Goal: Task Accomplishment & Management: Manage account settings

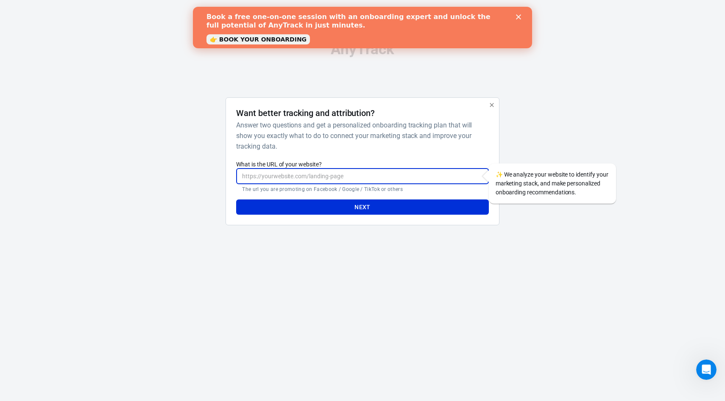
click at [321, 173] on input "What is the URL of your website?" at bounding box center [362, 177] width 252 height 16
type input "[DOMAIN_NAME]"
click at [330, 211] on button "Next" at bounding box center [362, 208] width 252 height 16
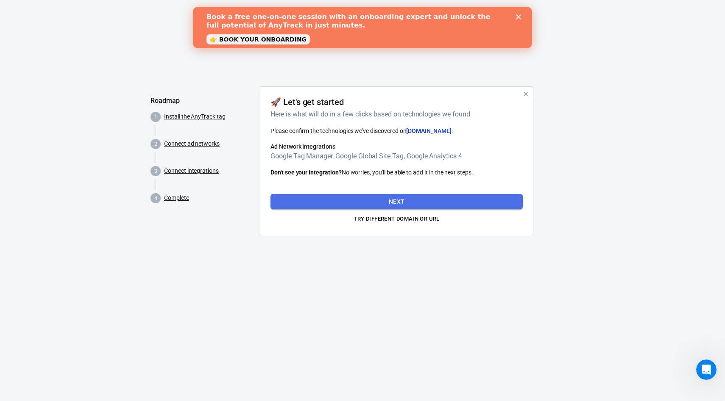
click at [356, 206] on button "Next" at bounding box center [396, 202] width 252 height 16
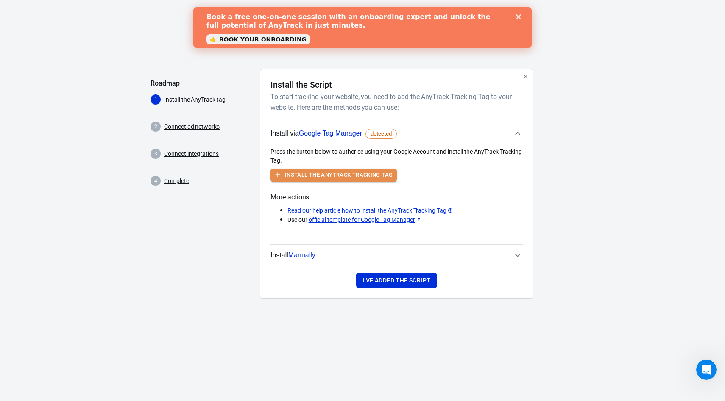
click at [366, 178] on button "Install the AnyTrack Tracking Tag" at bounding box center [333, 175] width 126 height 13
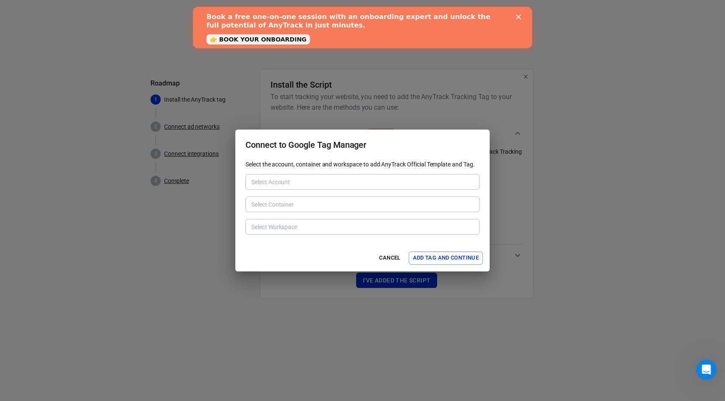
type input "[DOMAIN_NAME] [6217461374]"
type input "[DOMAIN_NAME] [177651729]"
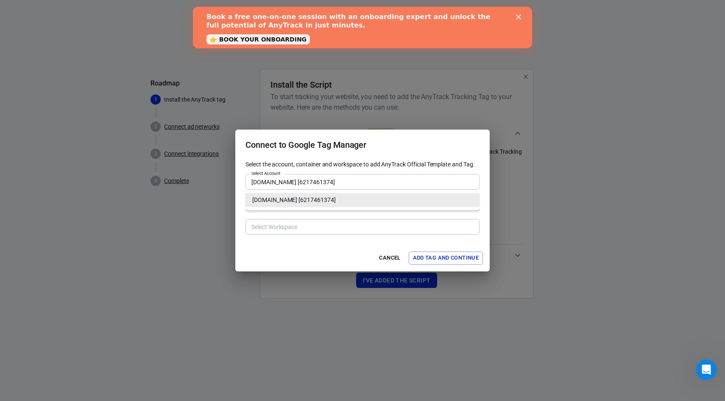
click at [312, 188] on div "[DOMAIN_NAME] [6217461374] Select Account" at bounding box center [362, 182] width 234 height 16
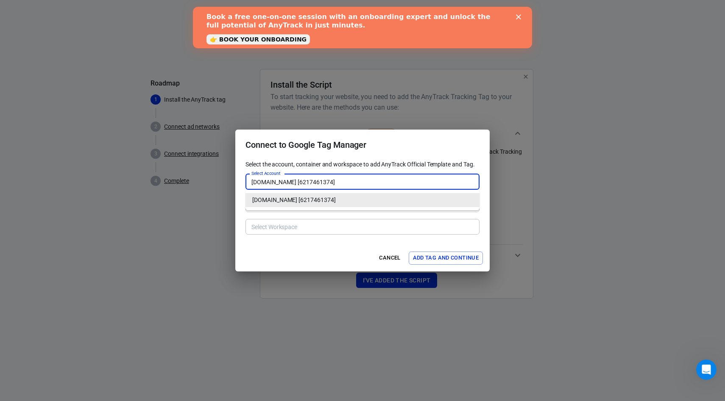
type input "Default Workspace [3]"
click at [316, 184] on input "[DOMAIN_NAME] [6217461374]" at bounding box center [362, 182] width 228 height 11
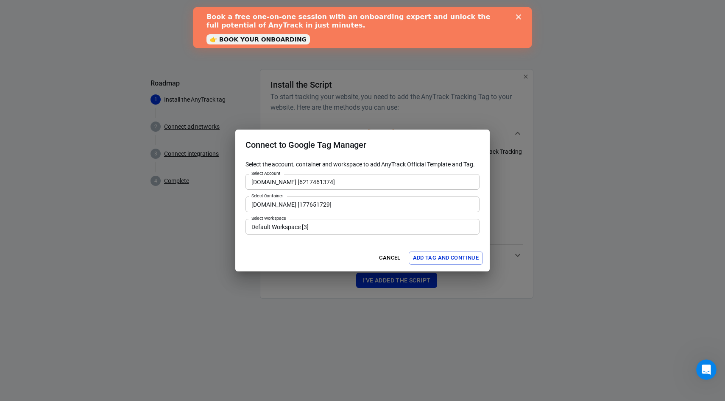
click at [287, 249] on div "Cancel Add Tag and Continue" at bounding box center [362, 258] width 254 height 27
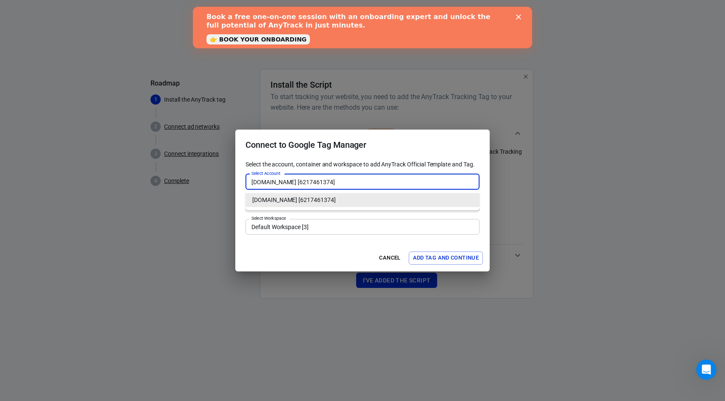
click at [276, 178] on input "[DOMAIN_NAME] [6217461374]" at bounding box center [362, 182] width 228 height 11
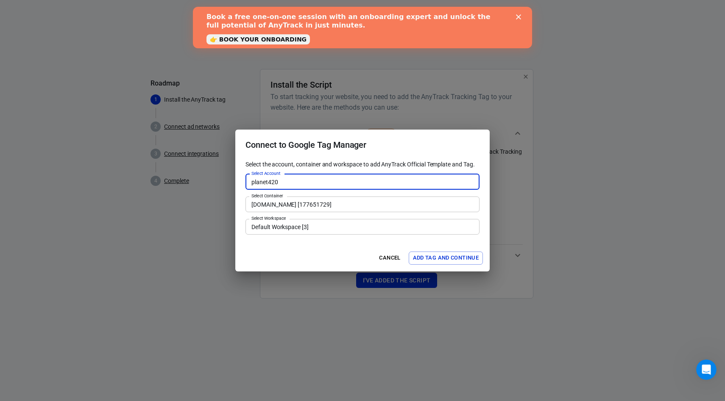
type input "planet420"
click at [409, 252] on button "Add Tag and Continue" at bounding box center [446, 258] width 74 height 13
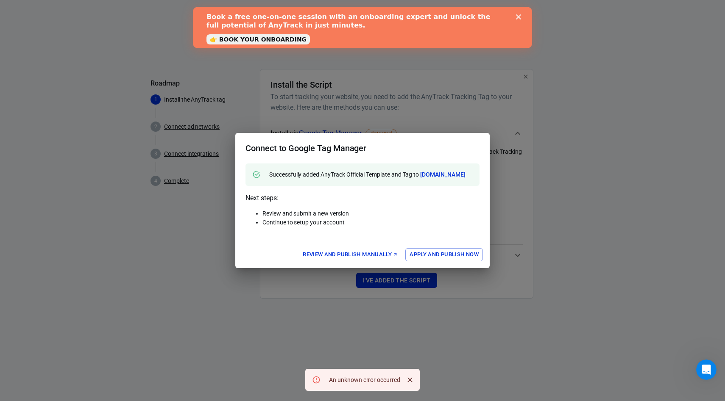
click at [276, 204] on p "Next steps: Review and submit a new version Continue to setup your account" at bounding box center [362, 213] width 234 height 41
click at [272, 159] on h2 "Connect to Google Tag Manager" at bounding box center [362, 148] width 254 height 31
click at [272, 102] on div "Connect to Google Tag Manager Successfully added AnyTrack Official Template and…" at bounding box center [362, 200] width 725 height 401
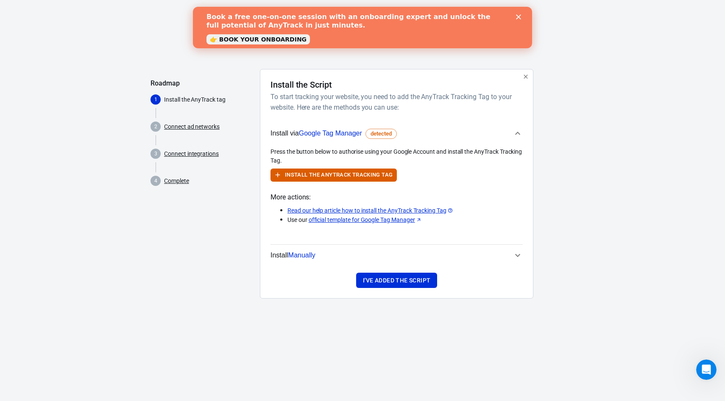
click at [169, 99] on p "Install the AnyTrack tag" at bounding box center [208, 99] width 89 height 9
click at [295, 179] on button "Install the AnyTrack Tracking Tag" at bounding box center [333, 175] width 126 height 13
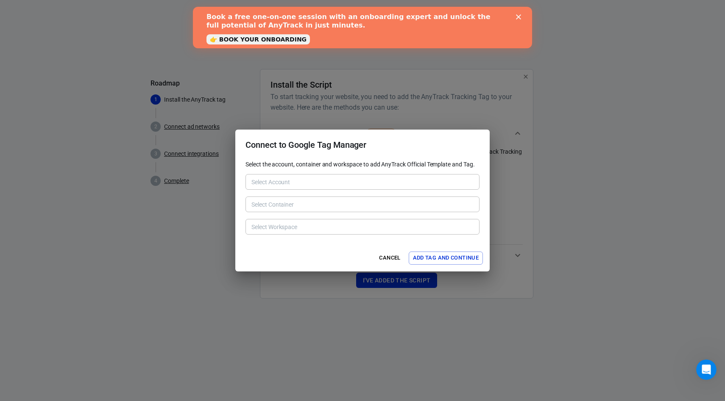
type input "[DOMAIN_NAME] [6217461374]"
type input "[DOMAIN_NAME] [177651729]"
click at [317, 187] on div "[DOMAIN_NAME] [6217461374] Select Account" at bounding box center [362, 182] width 234 height 16
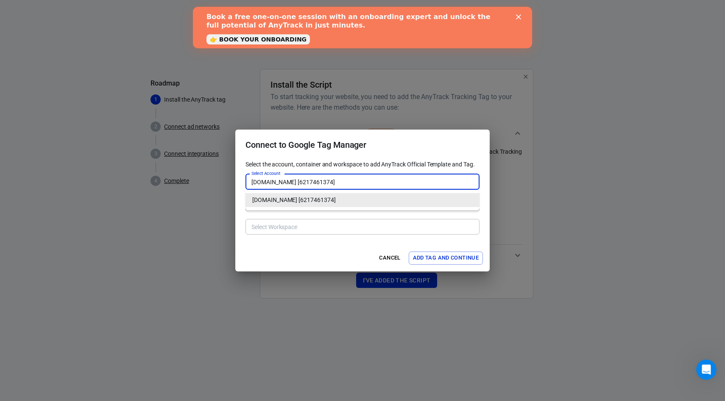
type input "Default Workspace [3]"
click at [323, 185] on input "[DOMAIN_NAME] [6217461374]" at bounding box center [362, 182] width 228 height 11
click at [319, 198] on li "[DOMAIN_NAME] [6217461374]" at bounding box center [362, 200] width 234 height 14
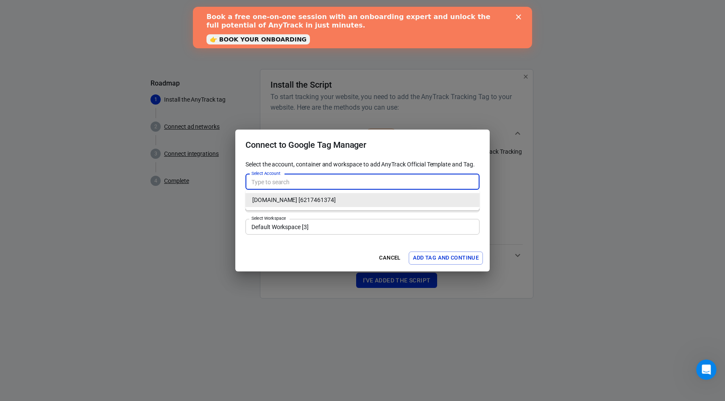
type input "[DOMAIN_NAME] [6217461374]"
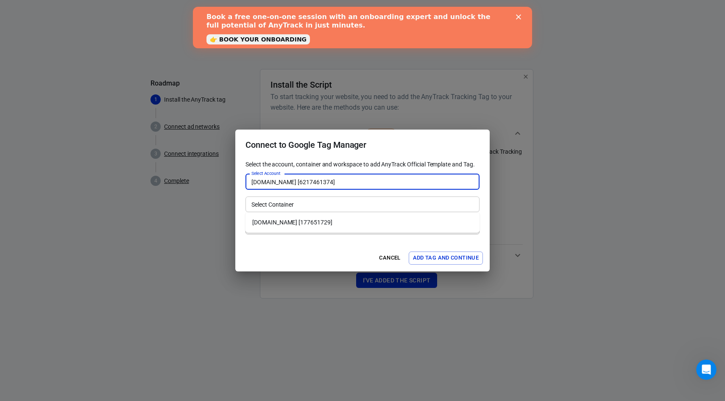
click at [319, 198] on div "Select Container" at bounding box center [362, 205] width 234 height 16
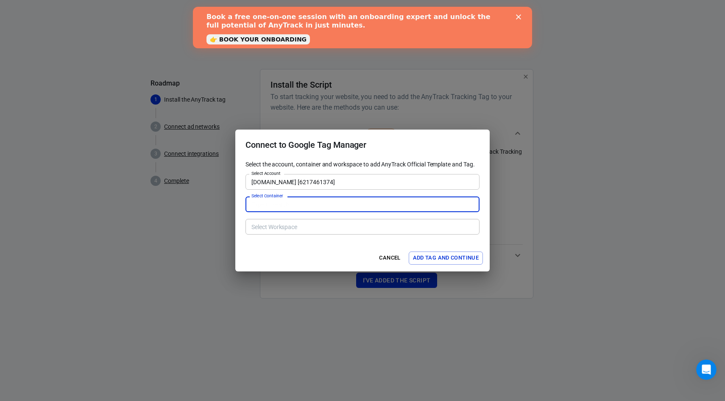
type input "[DOMAIN_NAME] [177651729]"
click at [323, 179] on input "[DOMAIN_NAME] [6217461374]" at bounding box center [362, 182] width 228 height 11
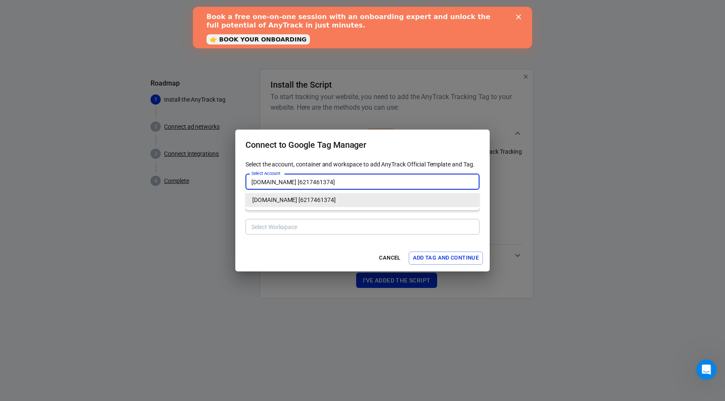
click at [323, 179] on input "[DOMAIN_NAME] [6217461374]" at bounding box center [362, 182] width 228 height 11
type input "Default Workspace [3]"
type input "s"
type input "p"
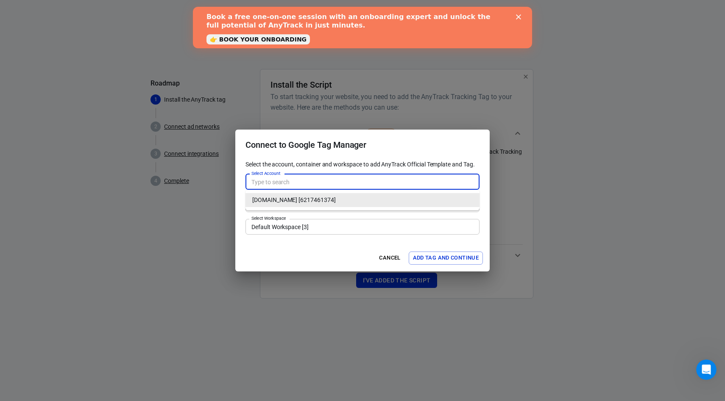
click at [331, 222] on input "Default Workspace [3]" at bounding box center [362, 227] width 228 height 11
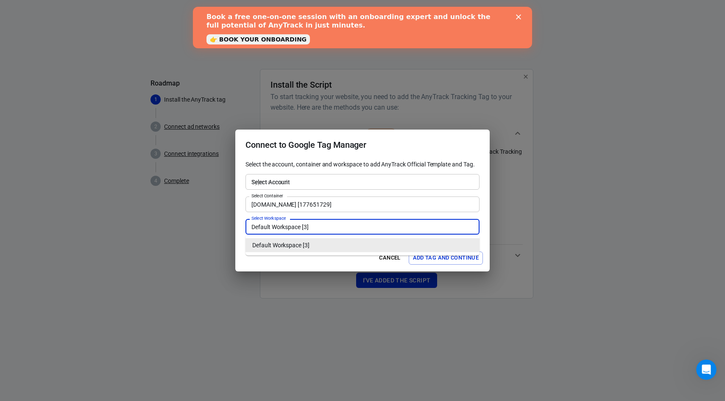
click at [330, 241] on li "Default Workspace [3]" at bounding box center [362, 246] width 234 height 14
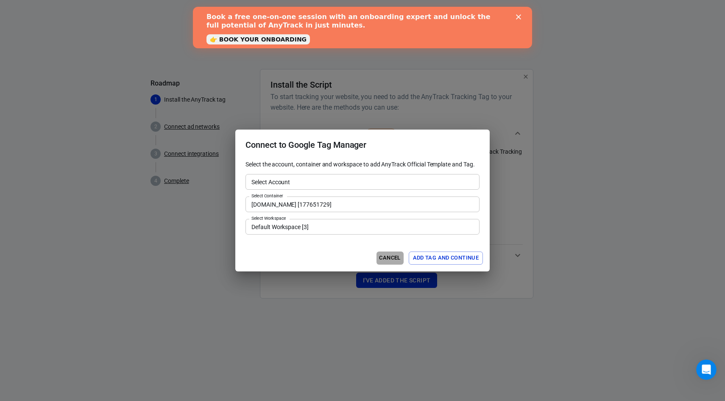
click at [380, 258] on button "Cancel" at bounding box center [389, 258] width 27 height 13
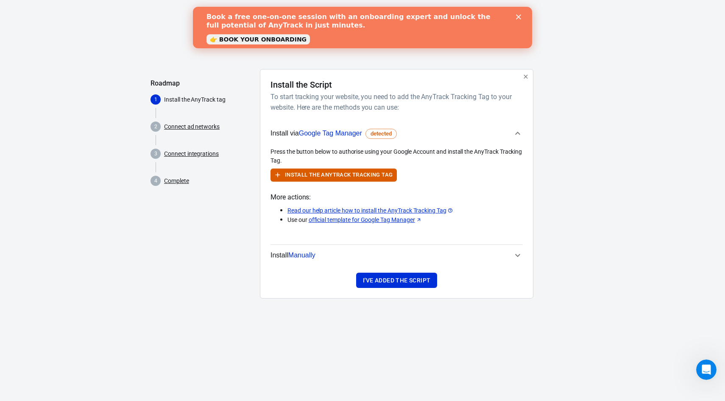
click at [309, 253] on span "Manually" at bounding box center [301, 255] width 27 height 7
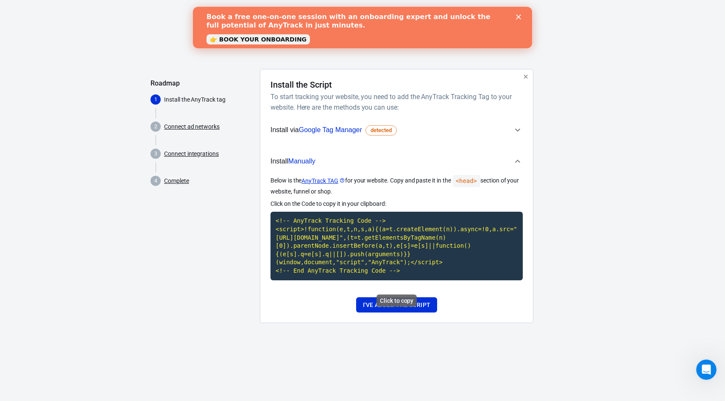
click at [318, 228] on code "<!-- AnyTrack Tracking Code --> <script>!function(e,t,n,s,a){(a=t.createElement…" at bounding box center [396, 246] width 252 height 68
drag, startPoint x: 271, startPoint y: 203, endPoint x: 398, endPoint y: 203, distance: 126.3
click at [398, 203] on p "Click on the Code to copy it in your clipboard:" at bounding box center [396, 204] width 252 height 9
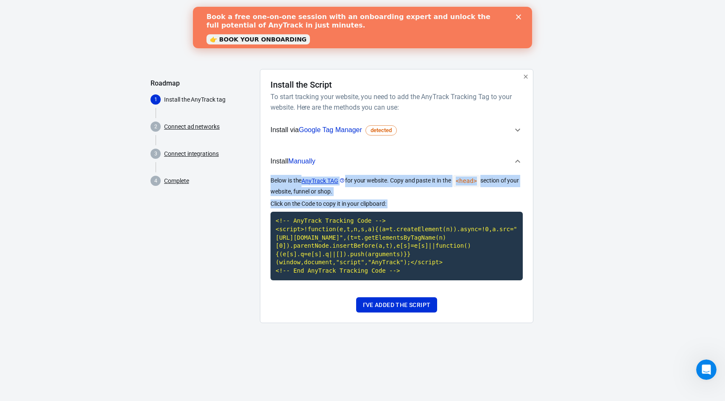
drag, startPoint x: 398, startPoint y: 203, endPoint x: 267, endPoint y: 170, distance: 134.8
click at [267, 170] on div "Install the Script To start tracking your website, you need to add the AnyTrack…" at bounding box center [396, 196] width 273 height 254
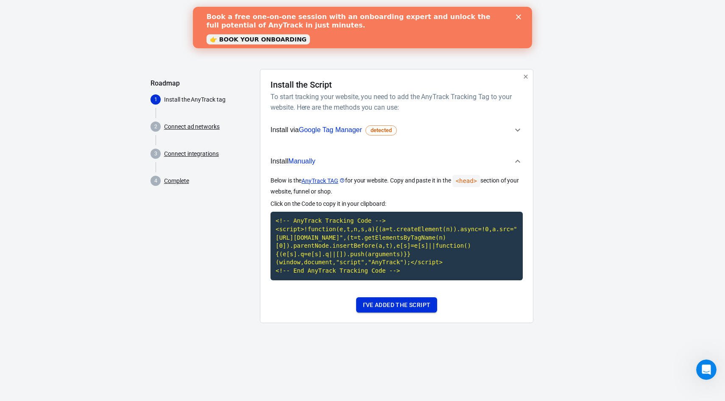
click at [381, 311] on button "I've added the script" at bounding box center [396, 306] width 81 height 16
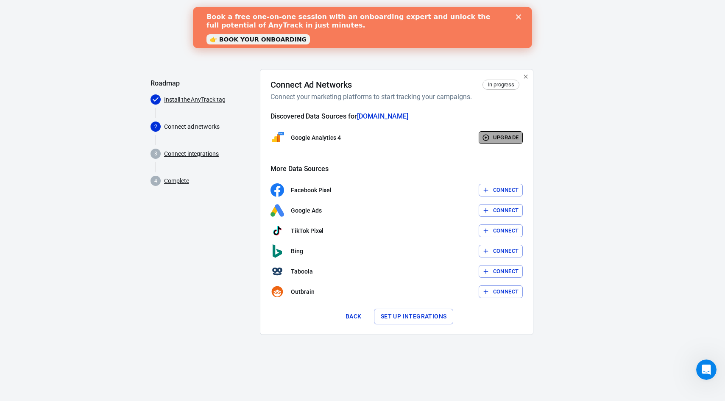
click at [494, 139] on button "Upgrade" at bounding box center [501, 137] width 45 height 13
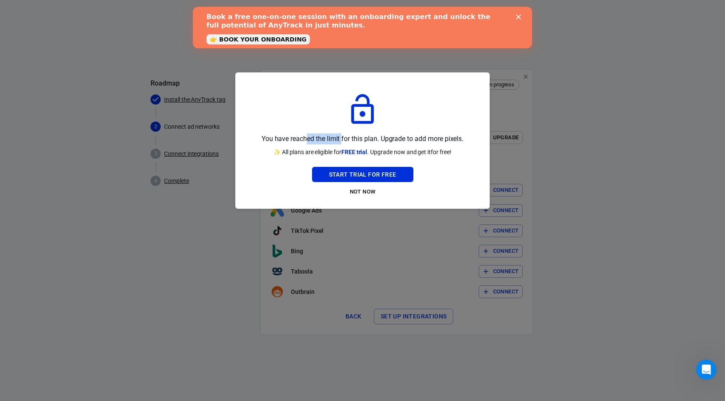
drag, startPoint x: 307, startPoint y: 139, endPoint x: 340, endPoint y: 139, distance: 33.5
click at [340, 139] on p "You have reached the limit for this plan. Upgrade to add more pixels." at bounding box center [363, 139] width 202 height 11
click at [347, 171] on button "Start Trial For Free" at bounding box center [362, 175] width 101 height 16
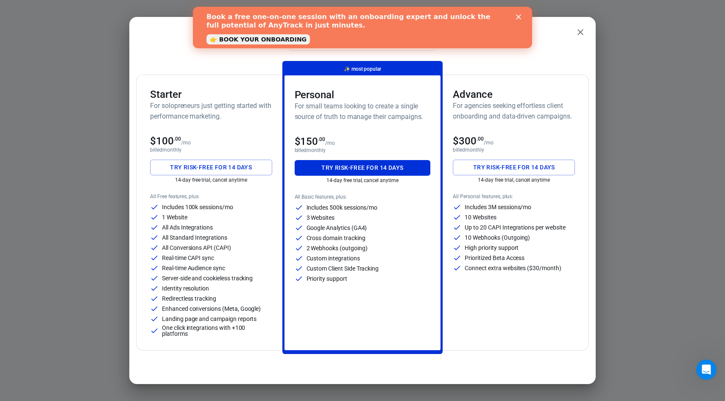
click at [221, 217] on div "1 Website" at bounding box center [211, 217] width 122 height 8
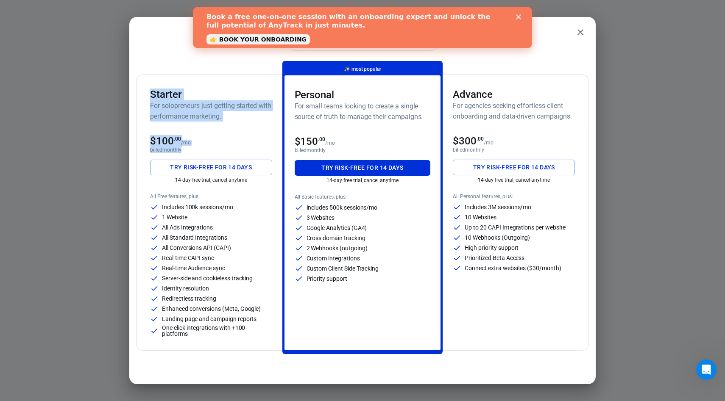
drag, startPoint x: 146, startPoint y: 92, endPoint x: 210, endPoint y: 150, distance: 86.5
click at [210, 150] on div "Starter For solopreneurs just getting started with performance marketing. $100 …" at bounding box center [211, 213] width 142 height 276
click at [580, 39] on button "close" at bounding box center [580, 32] width 17 height 17
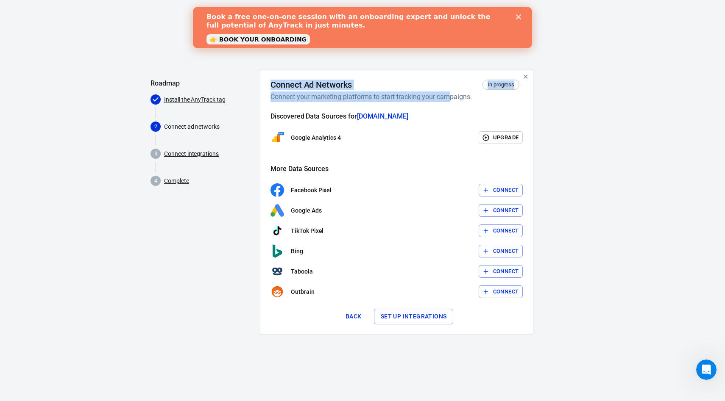
drag, startPoint x: 270, startPoint y: 81, endPoint x: 453, endPoint y: 97, distance: 183.0
click at [453, 97] on div "Connect Ad Networks In progress Connect your marketing platforms to start track…" at bounding box center [396, 91] width 252 height 22
click at [453, 97] on h6 "Connect your marketing platforms to start tracking your campaigns." at bounding box center [394, 97] width 249 height 11
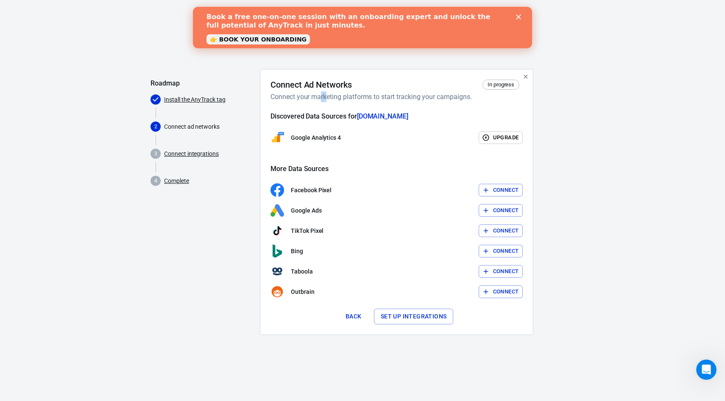
drag, startPoint x: 320, startPoint y: 99, endPoint x: 359, endPoint y: 101, distance: 39.1
click at [338, 99] on h6 "Connect your marketing platforms to start tracking your campaigns." at bounding box center [394, 97] width 249 height 11
click at [517, 18] on polygon "Close" at bounding box center [518, 16] width 5 height 5
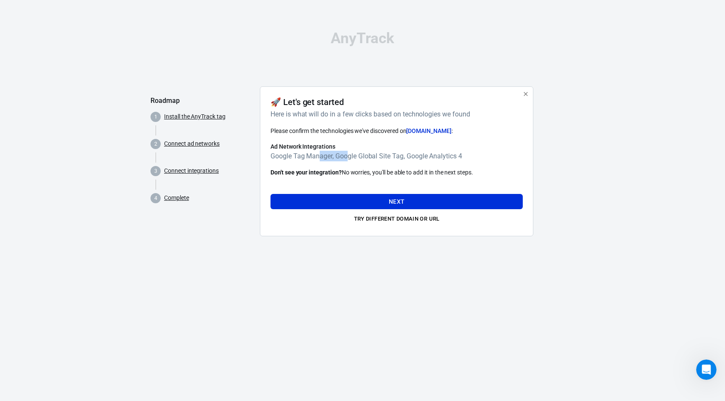
drag, startPoint x: 318, startPoint y: 156, endPoint x: 353, endPoint y: 155, distance: 34.8
click at [353, 155] on h6 "Google Tag Manager, Google Global Site Tag, Google Analytics 4" at bounding box center [396, 156] width 252 height 11
click at [354, 201] on button "Next" at bounding box center [396, 202] width 252 height 16
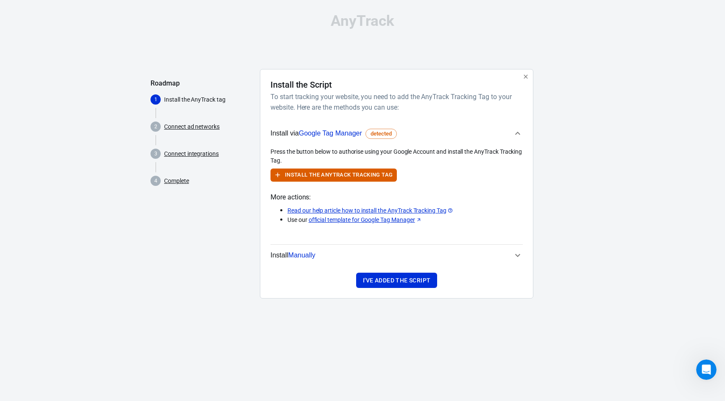
click at [344, 219] on link "official template for Google Tag Manager" at bounding box center [365, 220] width 113 height 9
click at [406, 278] on button "I've added the script" at bounding box center [396, 281] width 81 height 16
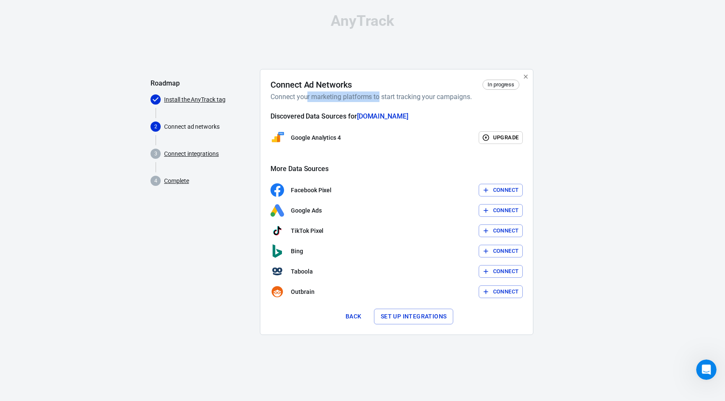
drag, startPoint x: 306, startPoint y: 98, endPoint x: 379, endPoint y: 97, distance: 72.9
click at [379, 97] on h6 "Connect your marketing platforms to start tracking your campaigns." at bounding box center [394, 97] width 249 height 11
click at [488, 188] on icon "button" at bounding box center [486, 191] width 8 height 8
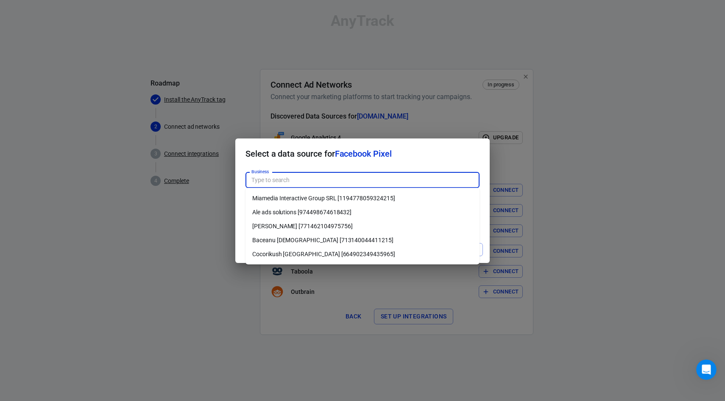
click at [315, 177] on input "Business" at bounding box center [362, 180] width 228 height 11
click at [282, 164] on h2 "Select a data source for Facebook Pixel" at bounding box center [362, 154] width 254 height 31
click at [280, 212] on li "Ale ads solutions [974498674618432]" at bounding box center [362, 213] width 234 height 14
type input "Ale ads solutions [974498674618432]"
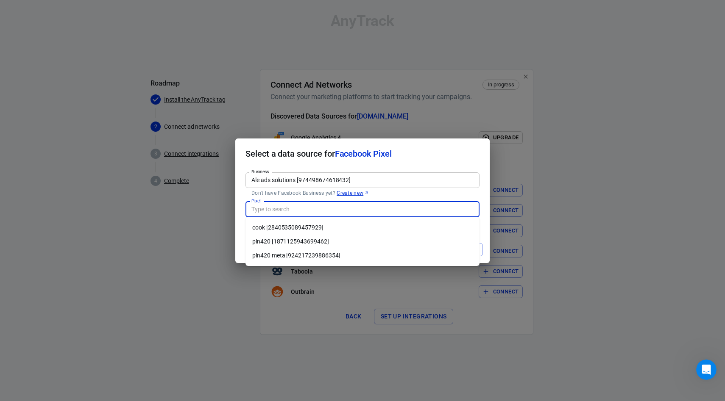
click at [278, 210] on input "Pixel" at bounding box center [362, 209] width 228 height 11
click at [298, 242] on li "pln420 [1871125943699462]" at bounding box center [362, 242] width 234 height 14
type input "pln420 [1871125943699462]"
click at [298, 241] on li "pln420 [1871125943699462]" at bounding box center [362, 242] width 234 height 14
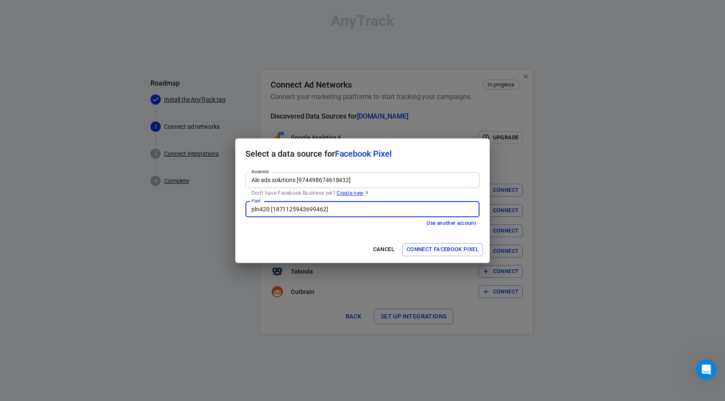
click at [436, 252] on button "Connect Facebook Pixel" at bounding box center [442, 249] width 81 height 13
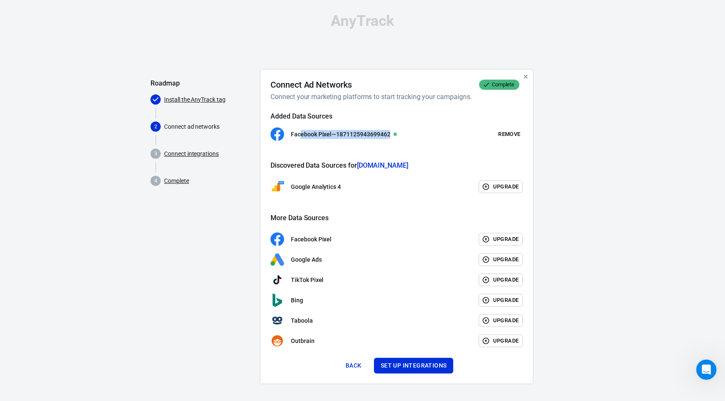
drag, startPoint x: 299, startPoint y: 136, endPoint x: 412, endPoint y: 142, distance: 113.8
click at [413, 142] on div "Added Data Sources Facebook Pixel — 1871125943699462 Remove Discovered Data Sou…" at bounding box center [396, 230] width 252 height 236
click at [412, 139] on div "Facebook Pixel — 1871125943699462 Remove" at bounding box center [396, 135] width 252 height 14
drag, startPoint x: 303, startPoint y: 278, endPoint x: 333, endPoint y: 278, distance: 30.1
click at [333, 278] on div "TikTok Pixel Upgrade" at bounding box center [396, 280] width 252 height 14
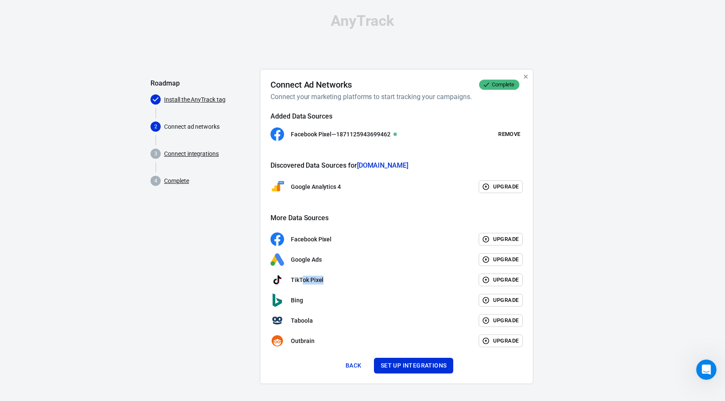
click at [333, 278] on div "TikTok Pixel Upgrade" at bounding box center [396, 280] width 252 height 14
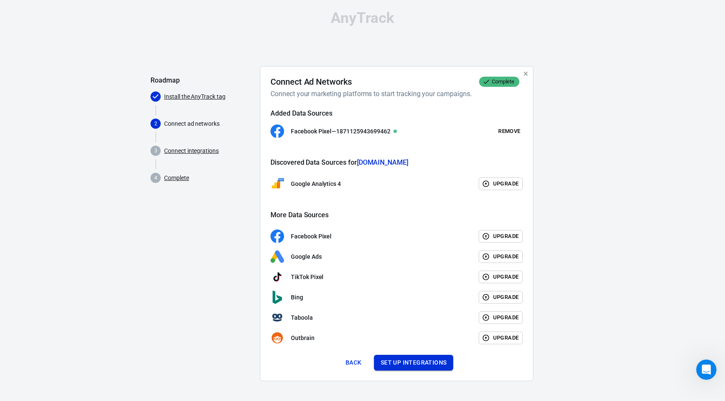
click at [401, 360] on button "Set up integrations" at bounding box center [414, 363] width 80 height 16
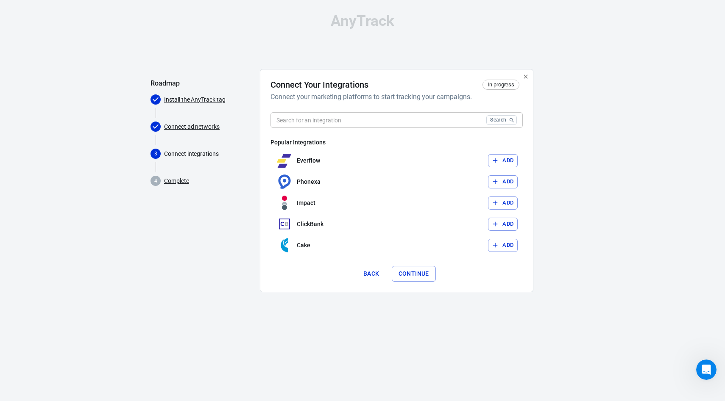
click at [312, 122] on input "text" at bounding box center [376, 120] width 212 height 16
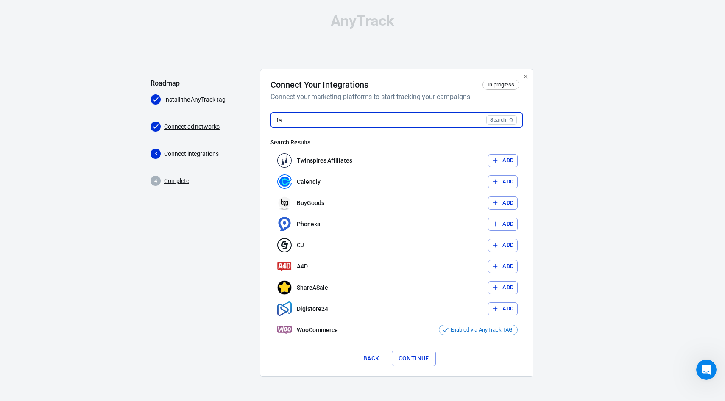
type input "f"
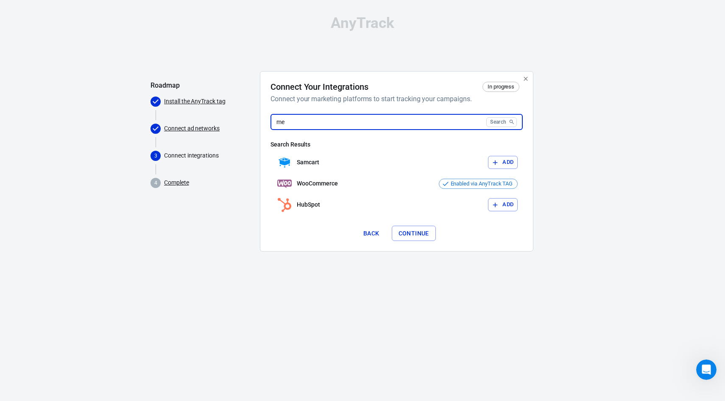
type input "m"
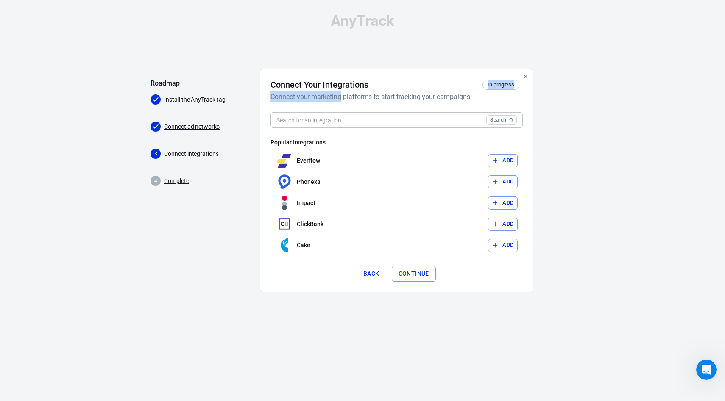
drag, startPoint x: 341, startPoint y: 92, endPoint x: 411, endPoint y: 90, distance: 69.5
click at [412, 90] on div "Connect Your Integrations In progress Connect your marketing platforms to start…" at bounding box center [396, 91] width 252 height 22
click at [411, 90] on div "Connect Your Integrations In progress Connect your marketing platforms to start…" at bounding box center [396, 91] width 252 height 22
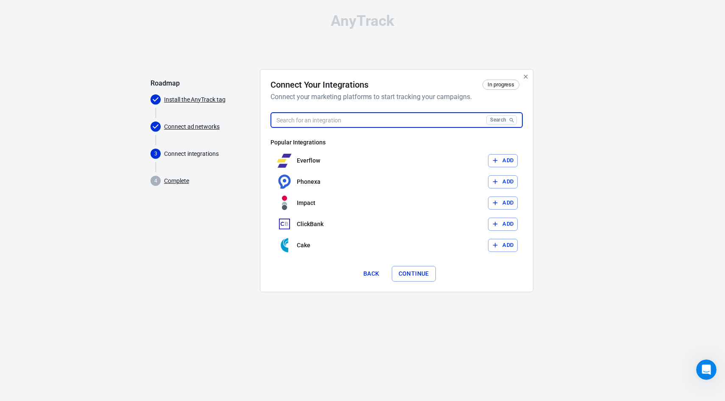
click at [331, 123] on input "text" at bounding box center [376, 120] width 212 height 16
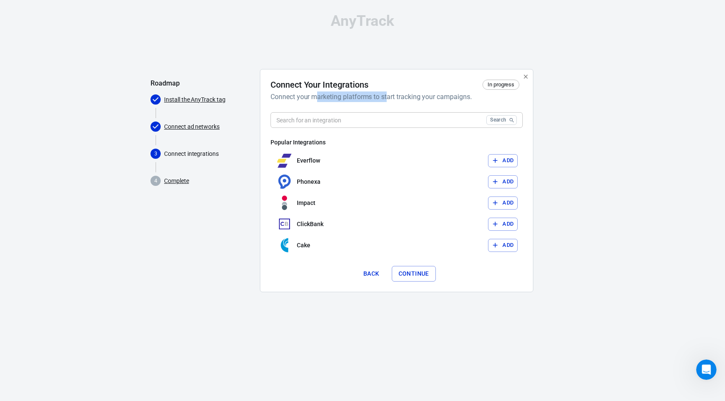
drag, startPoint x: 317, startPoint y: 99, endPoint x: 388, endPoint y: 96, distance: 70.8
click at [388, 96] on h6 "Connect your marketing platforms to start tracking your campaigns." at bounding box center [394, 97] width 249 height 11
click at [315, 122] on input "text" at bounding box center [376, 120] width 212 height 16
drag, startPoint x: 331, startPoint y: 22, endPoint x: 390, endPoint y: 26, distance: 59.1
click at [390, 26] on div "AnyTrack" at bounding box center [362, 21] width 424 height 15
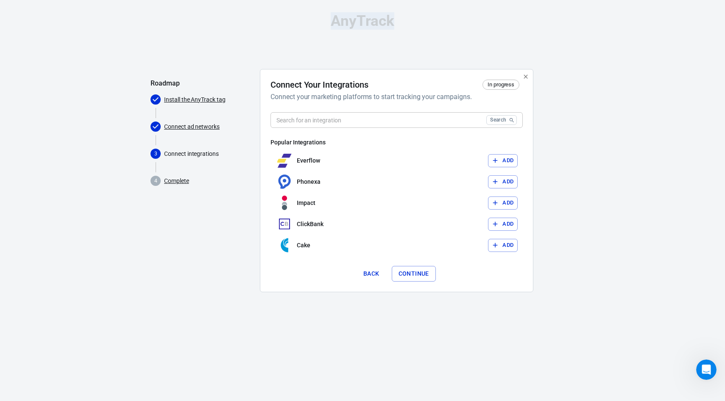
click at [390, 26] on div "AnyTrack" at bounding box center [362, 21] width 424 height 15
drag, startPoint x: 184, startPoint y: 155, endPoint x: 220, endPoint y: 155, distance: 35.6
click at [220, 155] on p "Connect integrations" at bounding box center [208, 154] width 89 height 9
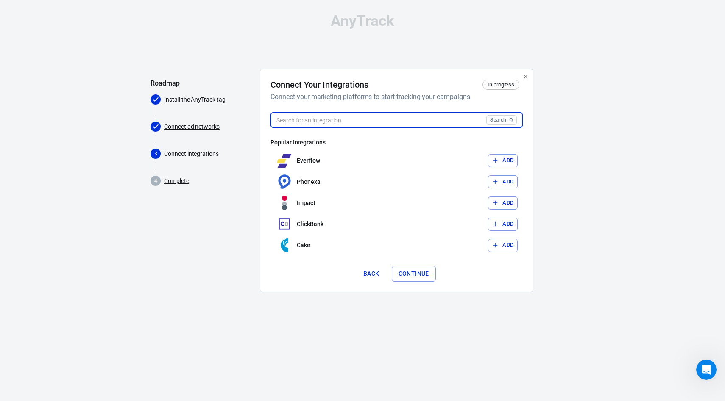
click at [291, 120] on input "text" at bounding box center [376, 120] width 212 height 16
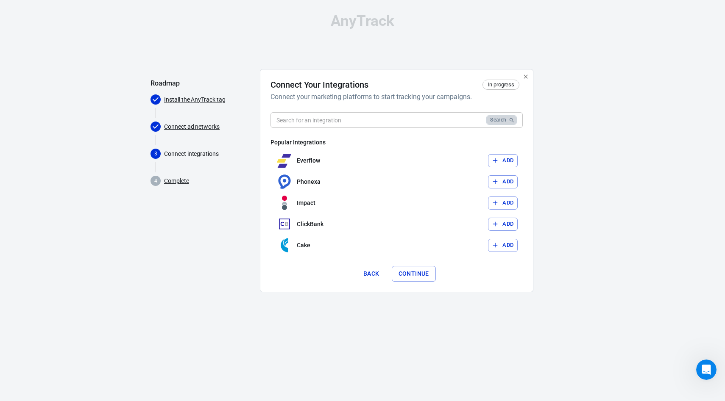
click at [497, 122] on button "Search" at bounding box center [501, 120] width 31 height 10
click at [470, 126] on input "text" at bounding box center [376, 120] width 212 height 16
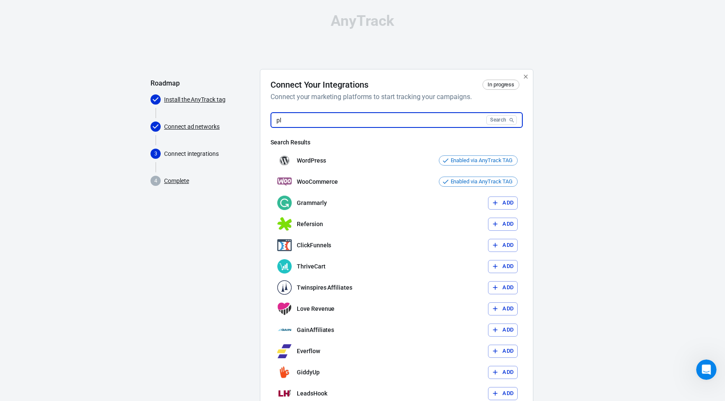
type input "p"
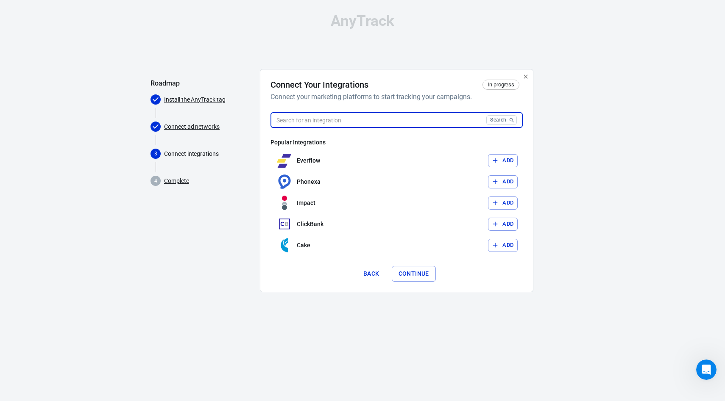
click at [420, 272] on button "Continue" at bounding box center [414, 274] width 44 height 16
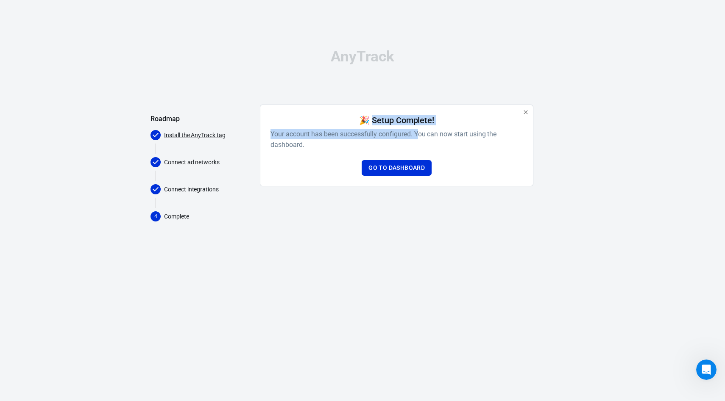
drag, startPoint x: 373, startPoint y: 119, endPoint x: 419, endPoint y: 130, distance: 48.0
click at [419, 130] on div "🎉 Setup Complete! Your account has been successfully configured. You can now st…" at bounding box center [396, 132] width 252 height 35
click at [419, 130] on h6 "Your account has been successfully configured. You can now start using the dash…" at bounding box center [396, 139] width 252 height 21
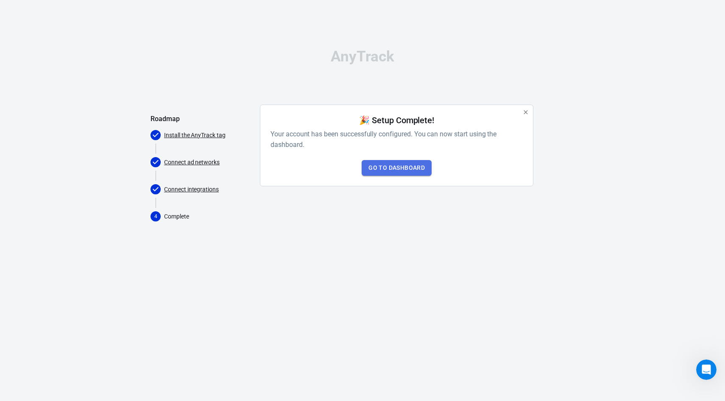
click at [405, 173] on link "Go to Dashboard" at bounding box center [397, 168] width 70 height 16
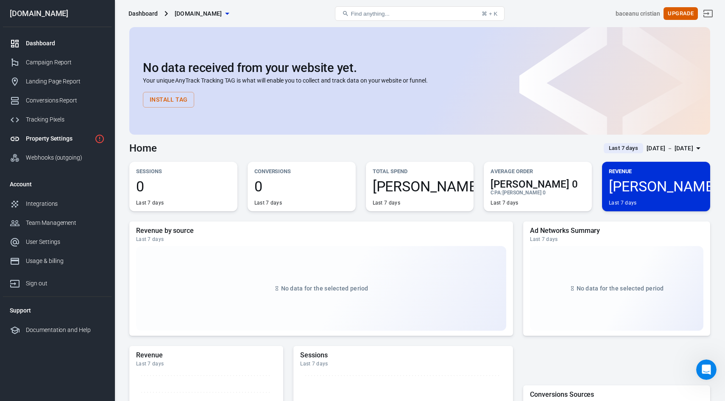
click at [54, 144] on link "Property Settings" at bounding box center [57, 138] width 109 height 19
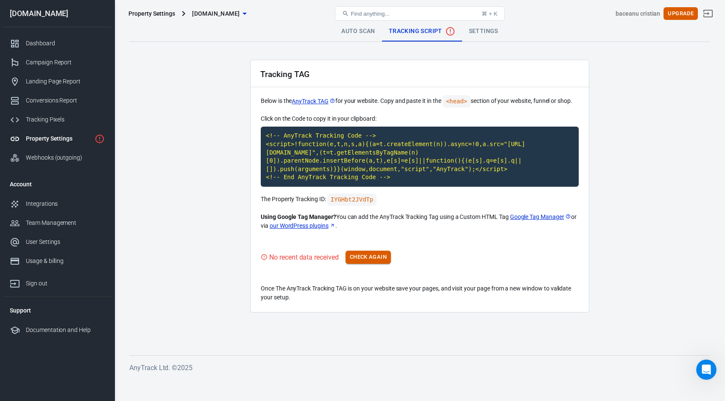
click at [366, 257] on button "Check Again" at bounding box center [367, 257] width 45 height 13
drag, startPoint x: 283, startPoint y: 219, endPoint x: 434, endPoint y: 221, distance: 151.3
click at [434, 221] on p "Using Google Tag Manager? You can add the AnyTrack Tracking Tag using a Custom …" at bounding box center [420, 222] width 318 height 18
click at [531, 215] on link "Google Tag Manager" at bounding box center [540, 217] width 61 height 9
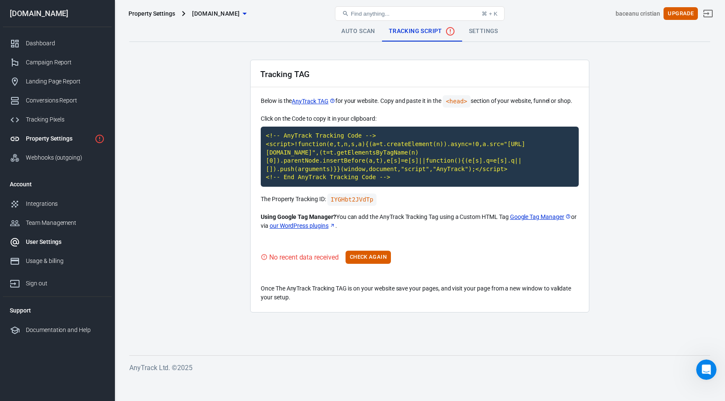
click at [46, 240] on div "User Settings" at bounding box center [65, 242] width 79 height 9
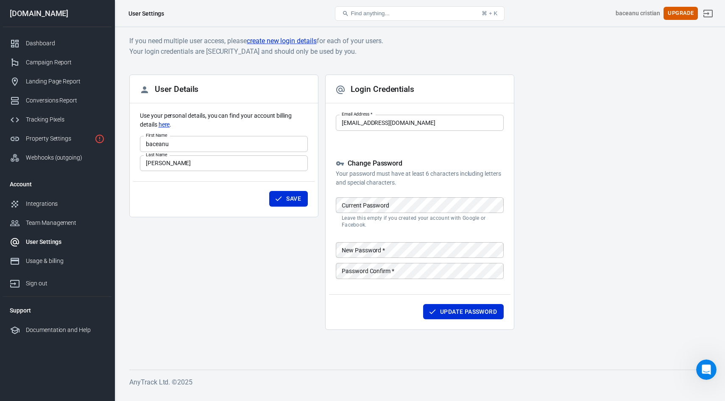
click at [230, 56] on h6 "If you need multiple user access, please create new login details for each of y…" at bounding box center [419, 46] width 581 height 21
click at [262, 48] on h6 "If you need multiple user access, please create new login details for each of y…" at bounding box center [419, 46] width 581 height 21
click at [270, 42] on link "create new login details" at bounding box center [282, 41] width 70 height 11
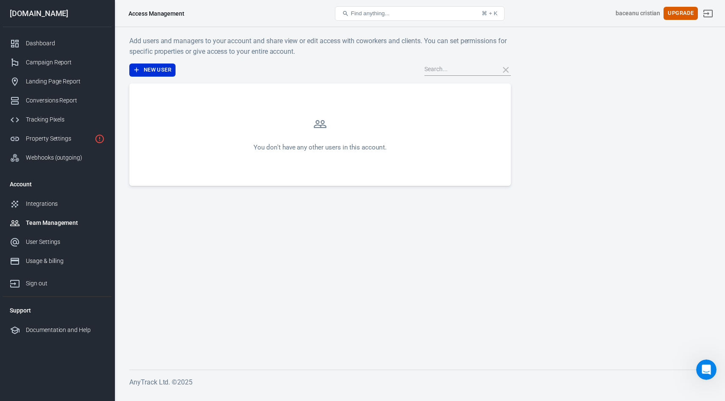
drag, startPoint x: 232, startPoint y: 94, endPoint x: 365, endPoint y: 148, distance: 143.3
click at [365, 148] on div "You don't have any other users in this account." at bounding box center [319, 135] width 381 height 103
click at [365, 148] on div "You don't have any other users in this account." at bounding box center [319, 147] width 133 height 9
drag, startPoint x: 305, startPoint y: 117, endPoint x: 413, endPoint y: 162, distance: 117.0
click at [413, 162] on div "You don't have any other users in this account." at bounding box center [319, 135] width 381 height 103
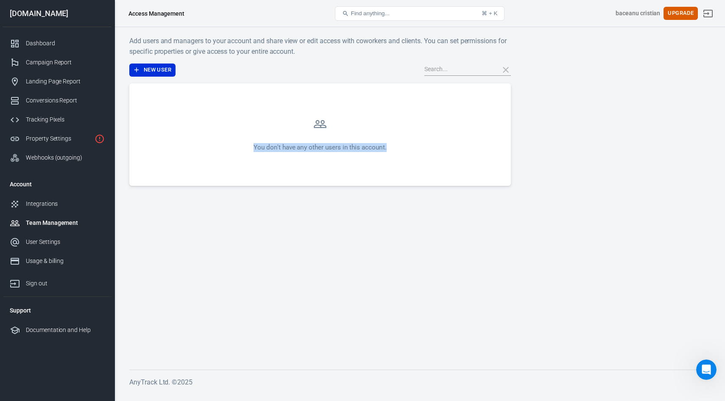
click at [413, 162] on div "You don't have any other users in this account." at bounding box center [319, 135] width 381 height 103
click at [150, 66] on button "New User" at bounding box center [152, 70] width 46 height 13
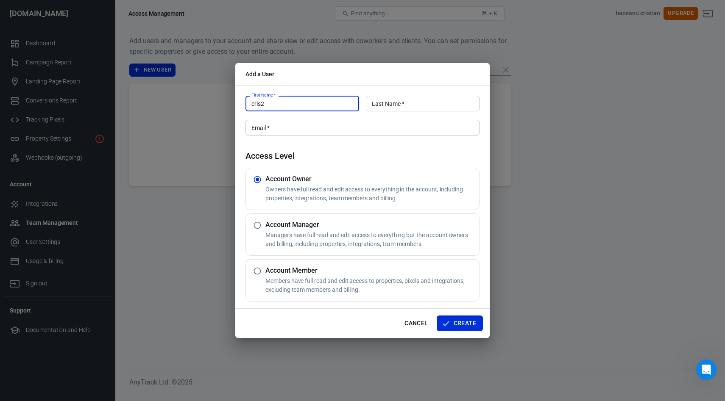
type input "cris2"
type input "bac"
click at [279, 133] on input "Email   *" at bounding box center [362, 128] width 234 height 16
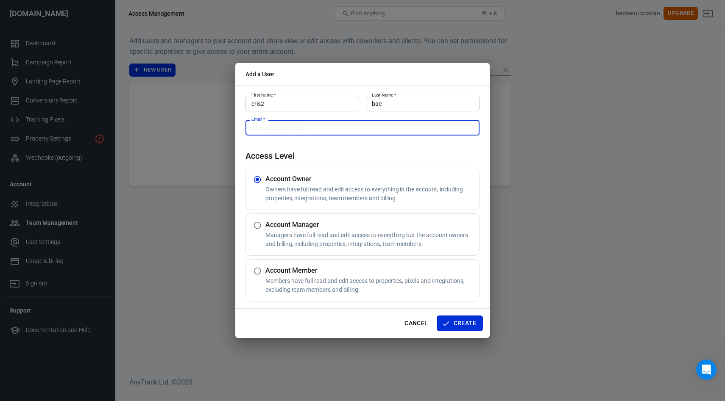
paste input "[EMAIL_ADDRESS][DOMAIN_NAME]"
type input "[EMAIL_ADDRESS][DOMAIN_NAME]"
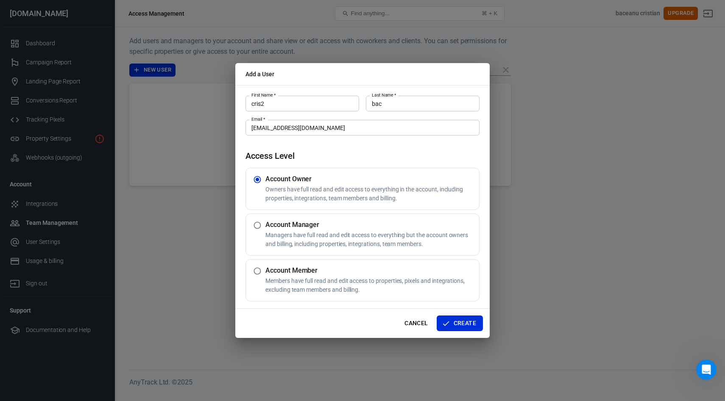
click at [379, 244] on p "Managers have full read and edit access to everything but the account owners an…" at bounding box center [370, 240] width 210 height 18
radio input "false"
radio input "true"
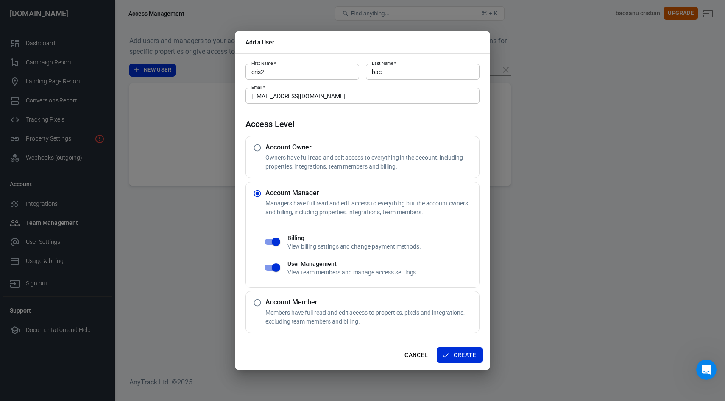
click at [274, 159] on p "Owners have full read and edit access to everything in the account, including p…" at bounding box center [370, 162] width 210 height 18
radio input "true"
radio input "false"
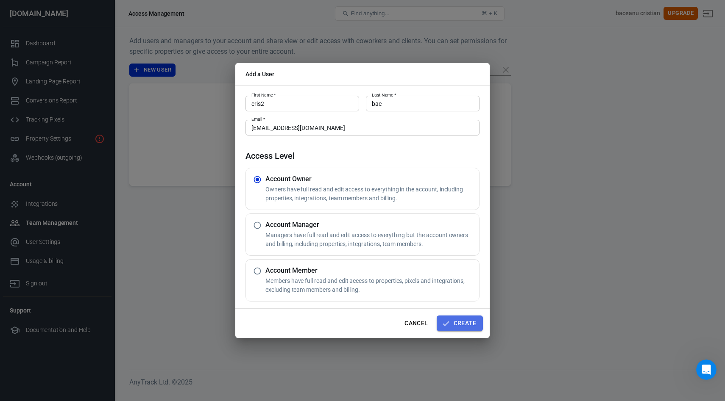
click at [458, 323] on button "Create" at bounding box center [460, 324] width 46 height 16
